Goal: Use online tool/utility: Utilize a website feature to perform a specific function

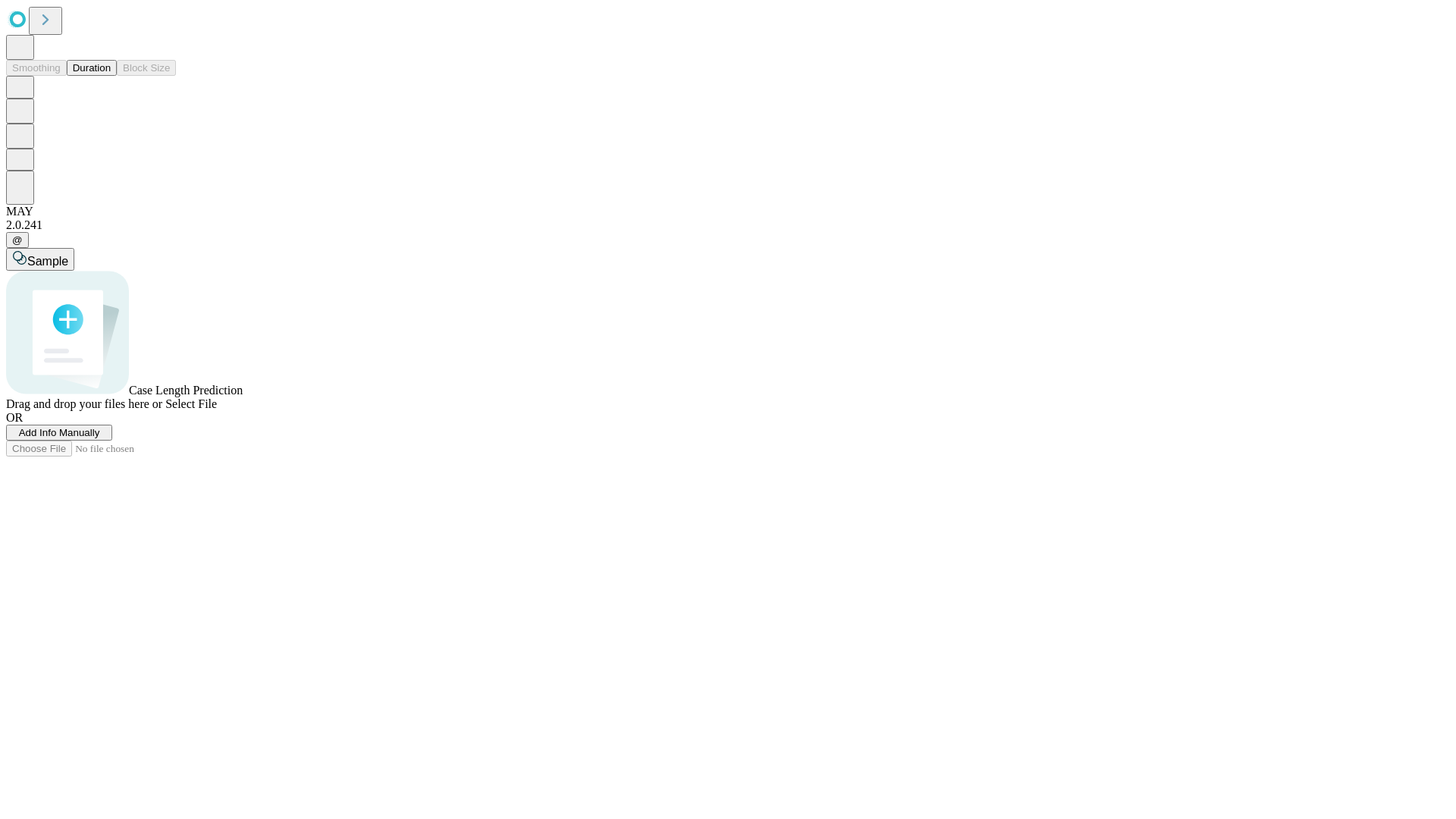
click at [111, 76] on button "Duration" at bounding box center [91, 68] width 50 height 16
click at [217, 410] on span "Select File" at bounding box center [191, 403] width 51 height 13
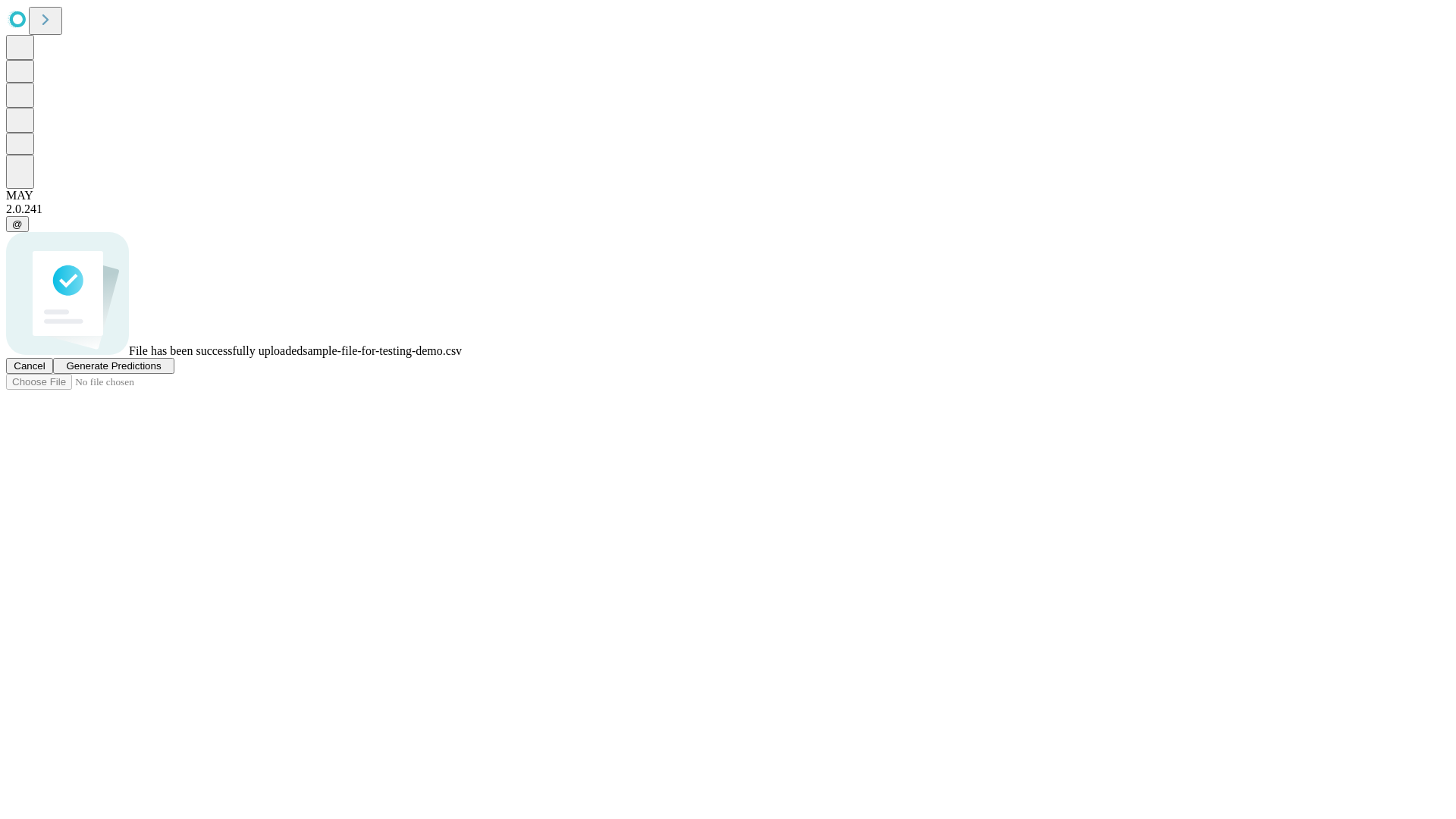
click at [161, 371] on span "Generate Predictions" at bounding box center [113, 366] width 95 height 11
